Goal: Use online tool/utility: Utilize a website feature to perform a specific function

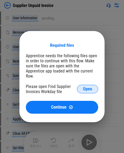
click at [87, 85] on button "Open" at bounding box center [87, 89] width 21 height 9
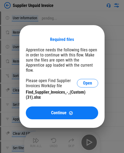
click at [57, 55] on div "Apprentice needs the following files open in order to continue with this flow. …" at bounding box center [62, 59] width 73 height 25
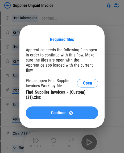
click at [57, 101] on span "Continue" at bounding box center [58, 112] width 15 height 4
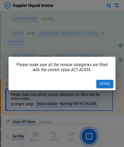
scroll to position [4122, 0]
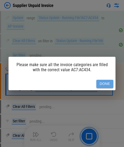
click at [87, 84] on button "Done" at bounding box center [105, 84] width 17 height 8
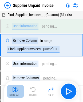
click at [20, 92] on button "Run All" at bounding box center [15, 91] width 17 height 13
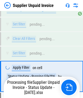
scroll to position [3540, 0]
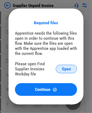
click at [65, 70] on span "Open" at bounding box center [66, 69] width 9 height 4
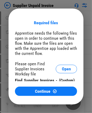
scroll to position [8, 0]
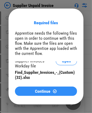
click at [43, 89] on span "Continue" at bounding box center [42, 91] width 15 height 4
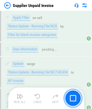
scroll to position [5017, 0]
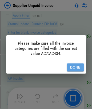
click at [74, 68] on button "Done" at bounding box center [75, 67] width 17 height 8
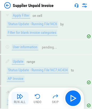
click at [19, 98] on img "button" at bounding box center [20, 96] width 6 height 6
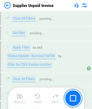
scroll to position [5224, 0]
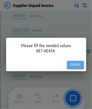
click at [74, 65] on button "Done" at bounding box center [75, 65] width 17 height 8
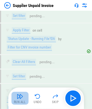
click at [20, 98] on img "button" at bounding box center [20, 96] width 6 height 6
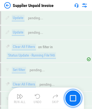
scroll to position [6268, 0]
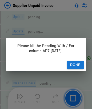
click at [71, 64] on button "Done" at bounding box center [75, 65] width 17 height 8
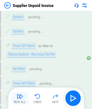
click at [22, 96] on img "button" at bounding box center [20, 96] width 6 height 6
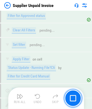
scroll to position [8223, 0]
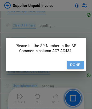
click at [75, 64] on button "Done" at bounding box center [75, 65] width 17 height 8
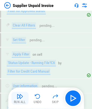
click at [22, 96] on img "button" at bounding box center [20, 96] width 6 height 6
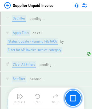
scroll to position [11429, 0]
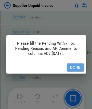
click at [81, 67] on button "Done" at bounding box center [75, 67] width 17 height 8
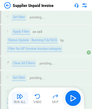
click at [21, 98] on img "button" at bounding box center [20, 96] width 6 height 6
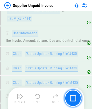
scroll to position [11906, 0]
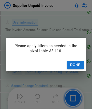
click at [78, 64] on button "Done" at bounding box center [75, 65] width 17 height 8
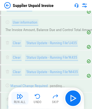
click at [18, 96] on img "button" at bounding box center [20, 96] width 6 height 6
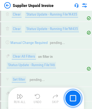
scroll to position [11979, 0]
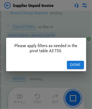
click at [72, 65] on button "Done" at bounding box center [75, 65] width 17 height 8
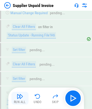
click at [17, 98] on img "button" at bounding box center [20, 96] width 6 height 6
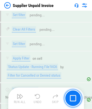
scroll to position [12053, 0]
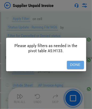
click at [75, 62] on button "Done" at bounding box center [75, 65] width 17 height 8
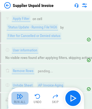
click at [20, 97] on img "button" at bounding box center [20, 96] width 6 height 6
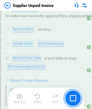
scroll to position [12127, 0]
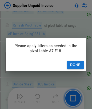
click at [76, 66] on button "Done" at bounding box center [75, 65] width 17 height 8
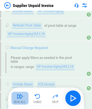
click at [22, 95] on img "button" at bounding box center [20, 96] width 6 height 6
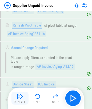
click at [22, 95] on img "button" at bounding box center [20, 96] width 6 height 6
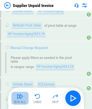
click at [17, 96] on img "button" at bounding box center [20, 96] width 6 height 6
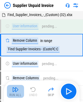
click at [16, 91] on img "button" at bounding box center [15, 89] width 6 height 6
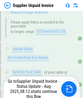
scroll to position [12430, 0]
